Goal: Download file/media

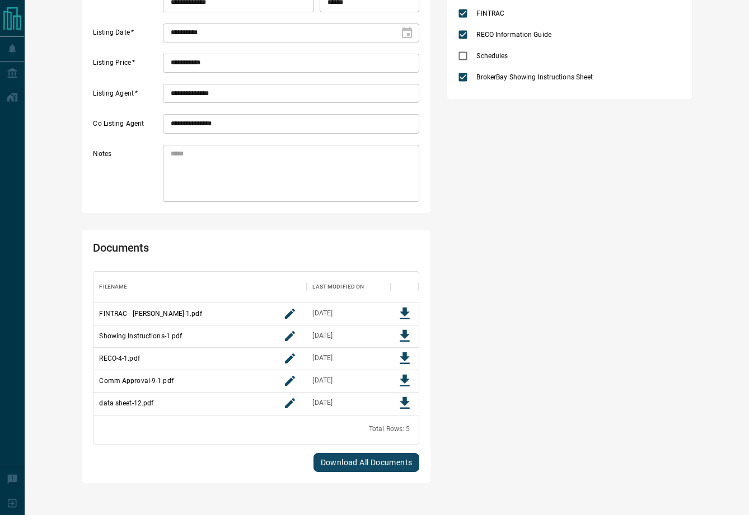
scroll to position [242, 0]
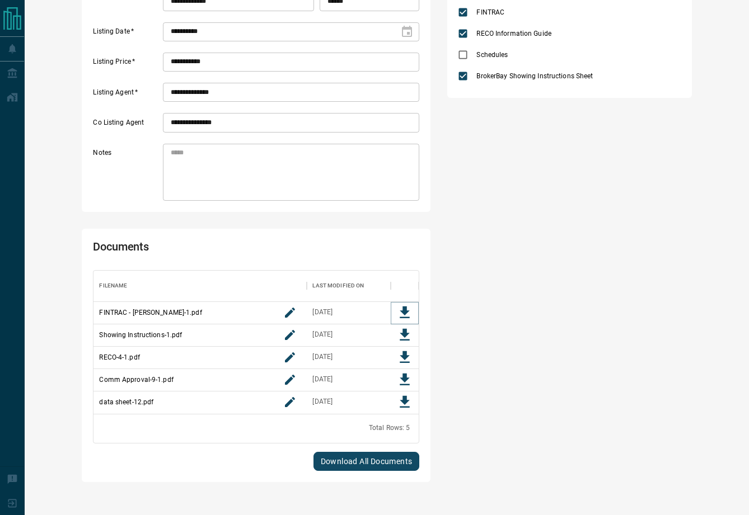
click at [404, 313] on icon "Download File" at bounding box center [405, 313] width 10 height 12
click at [404, 334] on icon "Download File" at bounding box center [405, 335] width 10 height 12
click at [403, 357] on icon "Download File" at bounding box center [405, 357] width 10 height 12
click at [402, 378] on icon "Download File" at bounding box center [405, 380] width 10 height 12
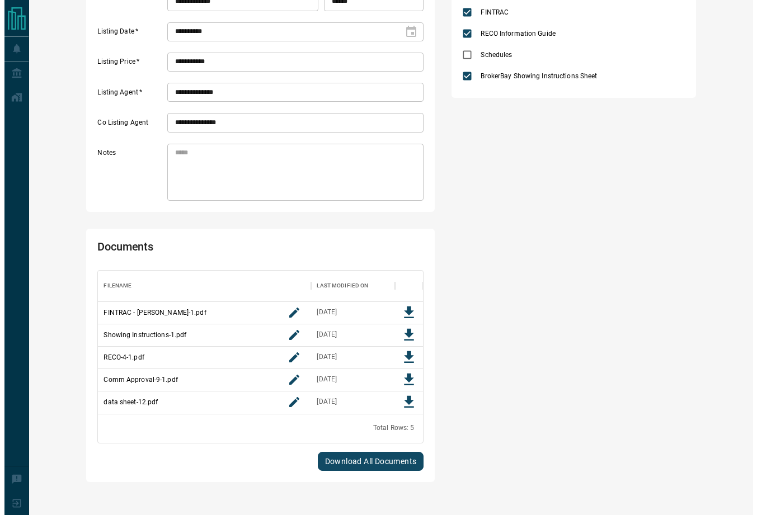
scroll to position [0, 0]
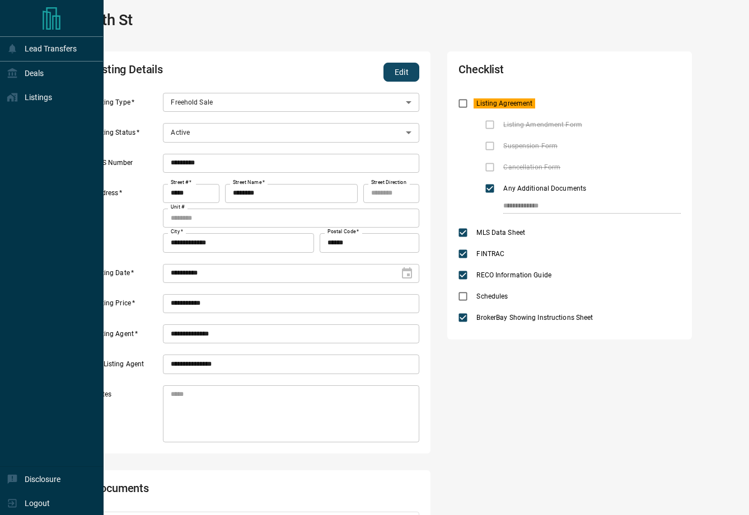
drag, startPoint x: 47, startPoint y: 97, endPoint x: 103, endPoint y: 81, distance: 58.4
click at [47, 97] on p "Listings" at bounding box center [38, 97] width 27 height 9
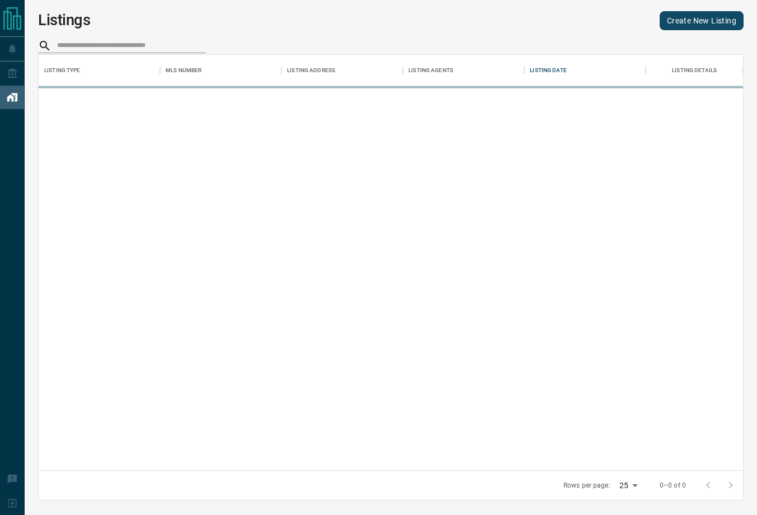
scroll to position [407, 696]
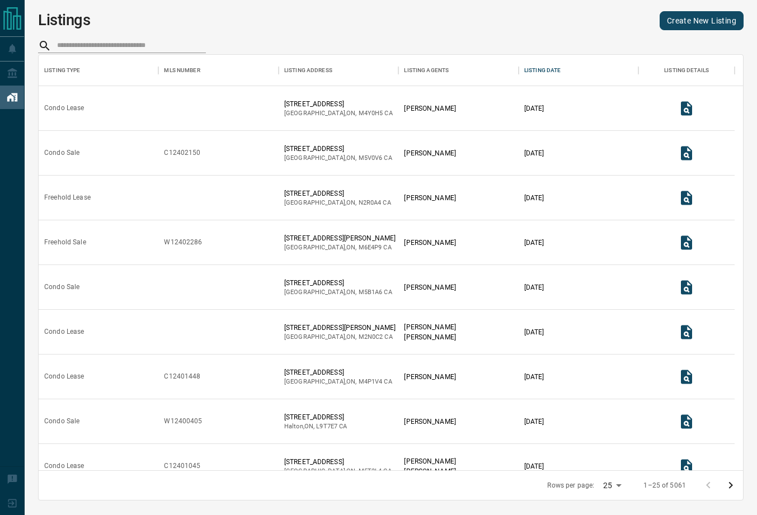
click at [124, 40] on input "search" at bounding box center [131, 46] width 149 height 15
paste input "*********"
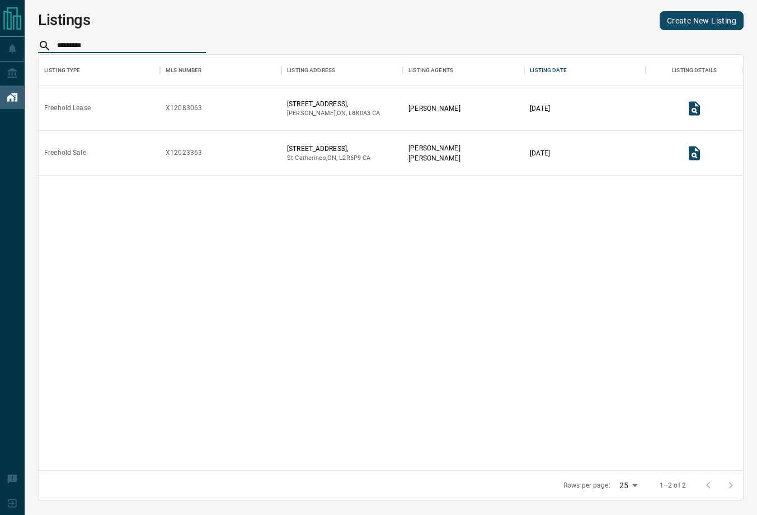
type input "*********"
click at [685, 153] on button "View Listing Details" at bounding box center [694, 153] width 22 height 22
